Goal: Task Accomplishment & Management: Manage account settings

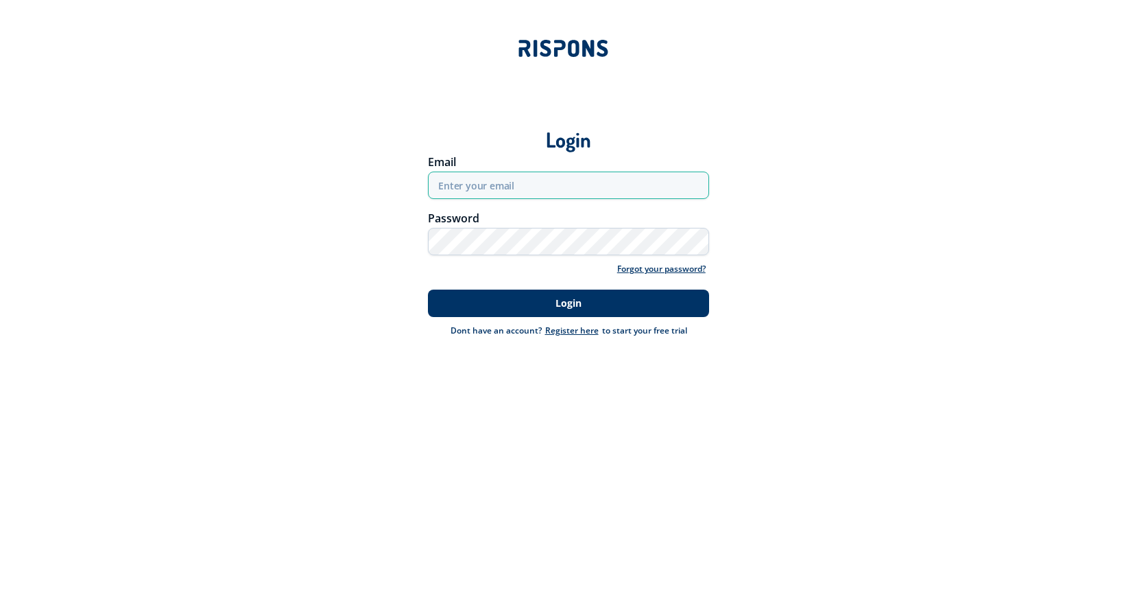
click at [595, 191] on input "email" at bounding box center [568, 184] width 281 height 27
type input "[EMAIL_ADDRESS][DOMAIN_NAME]"
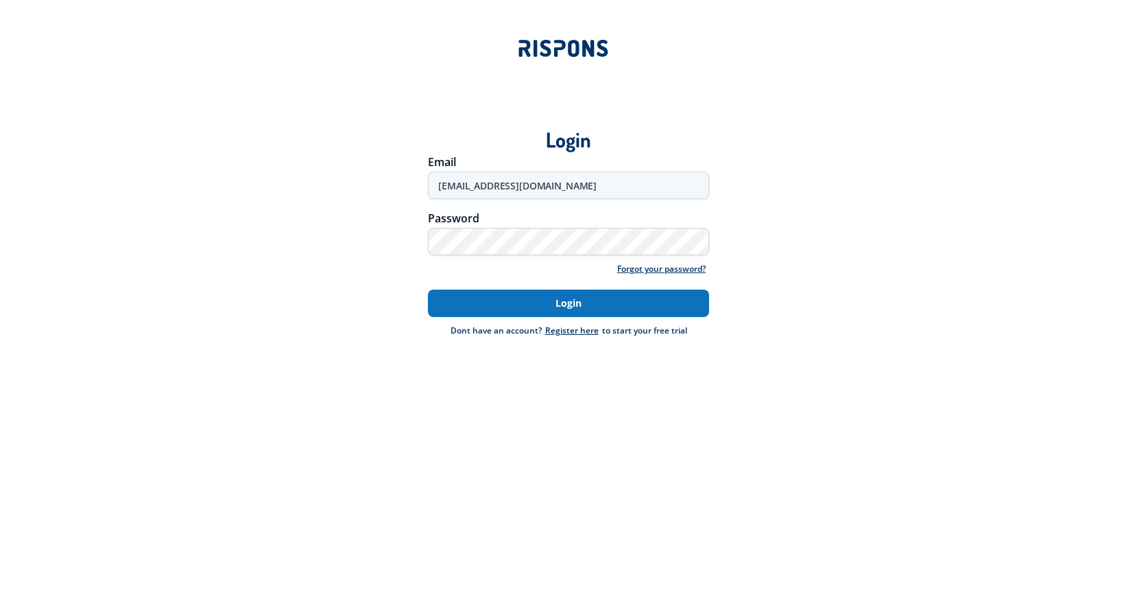
click at [531, 307] on button "Login" at bounding box center [568, 302] width 281 height 27
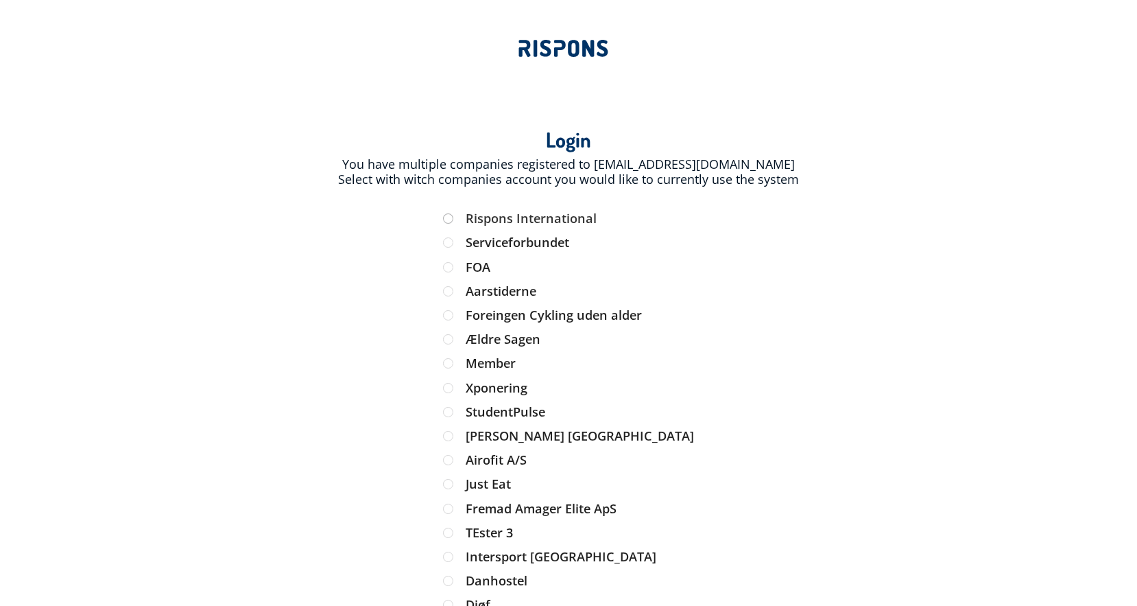
click at [580, 213] on label "Rispons International" at bounding box center [569, 219] width 252 height 12
click at [455, 213] on input "Rispons International" at bounding box center [449, 219] width 12 height 12
radio input "true"
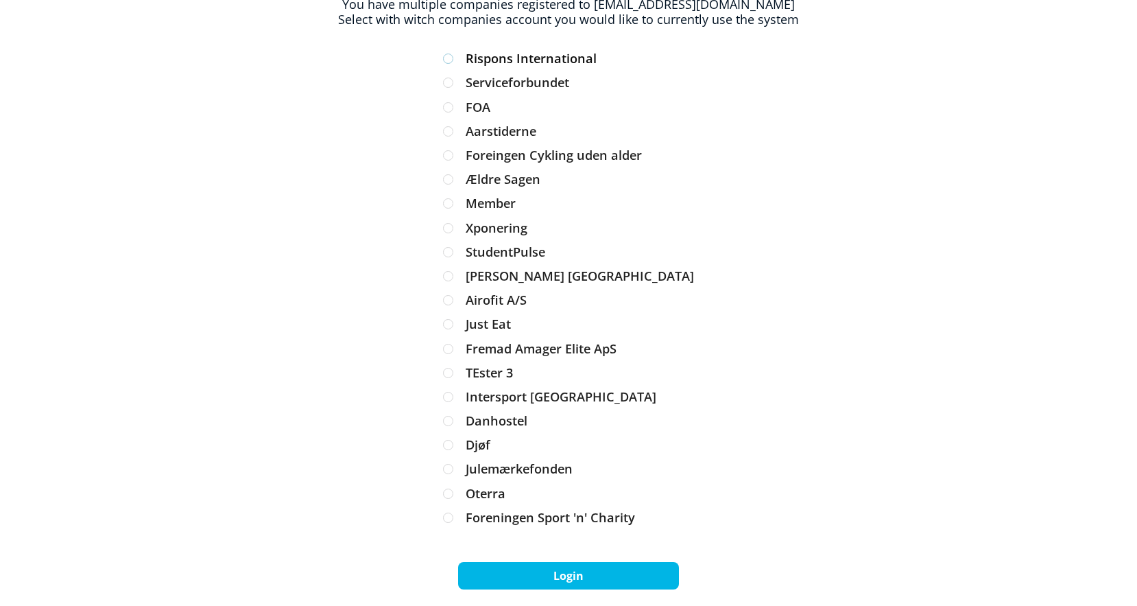
scroll to position [175, 0]
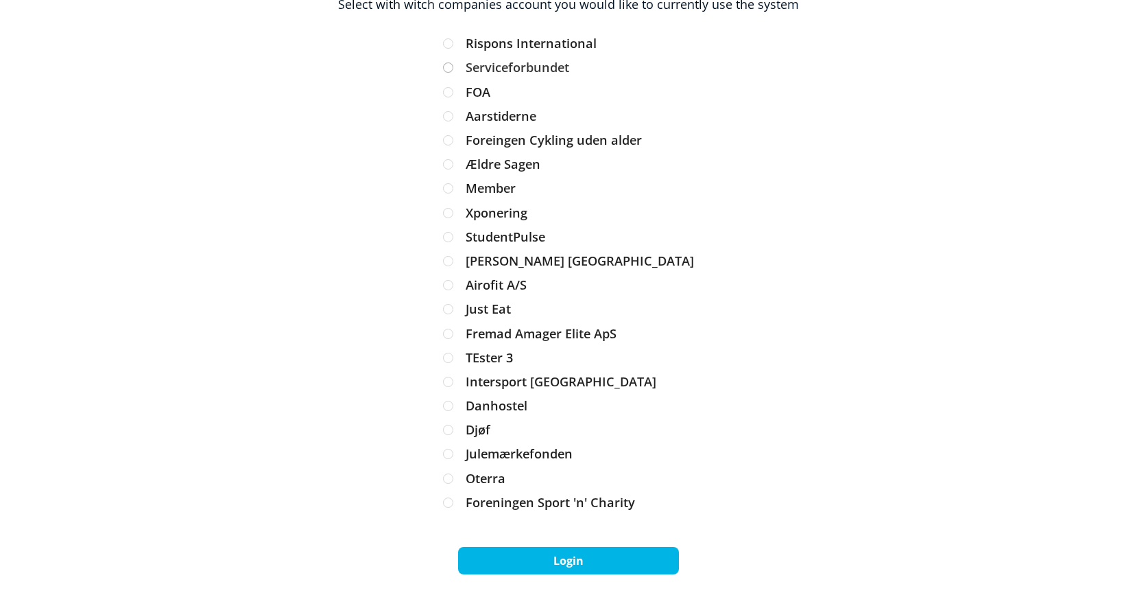
click at [525, 67] on label "Serviceforbundet" at bounding box center [569, 68] width 252 height 12
click at [455, 67] on input "Serviceforbundet" at bounding box center [449, 68] width 12 height 12
radio input "true"
click at [563, 566] on button "Login" at bounding box center [568, 560] width 221 height 27
